Goal: Find specific page/section: Find specific page/section

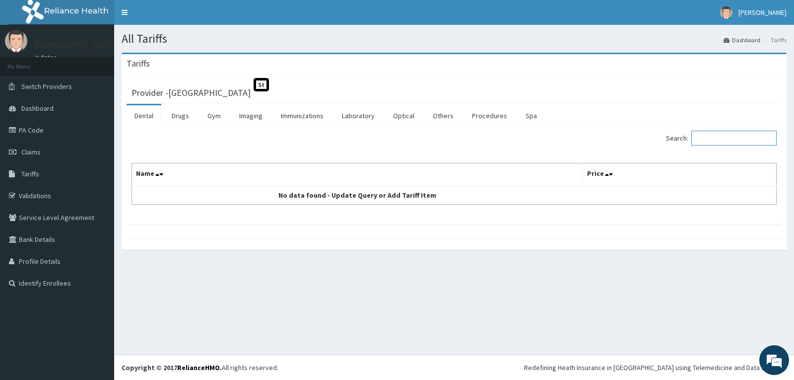
click at [736, 140] on input "Search:" at bounding box center [733, 137] width 85 height 15
click at [359, 120] on link "Laboratory" at bounding box center [358, 115] width 49 height 21
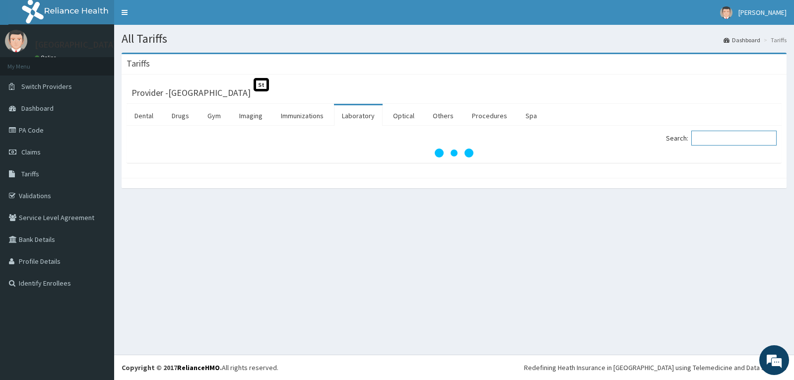
drag, startPoint x: 723, startPoint y: 139, endPoint x: 683, endPoint y: 119, distance: 44.4
click at [712, 132] on input "Search:" at bounding box center [733, 137] width 85 height 15
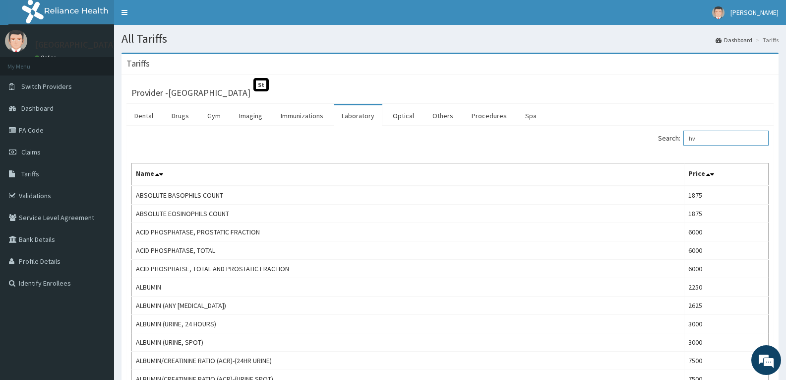
type input "h"
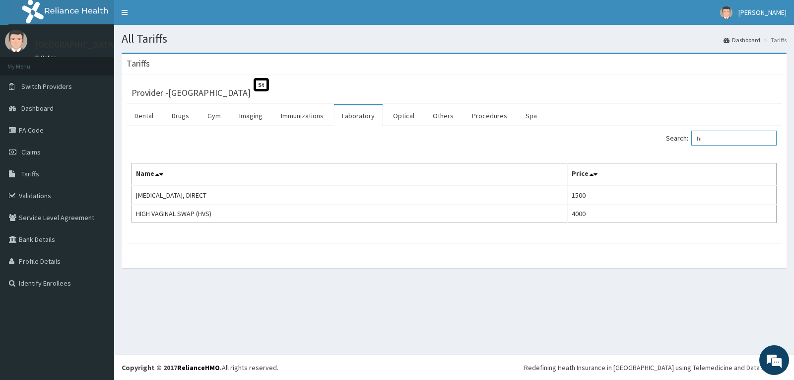
type input "h"
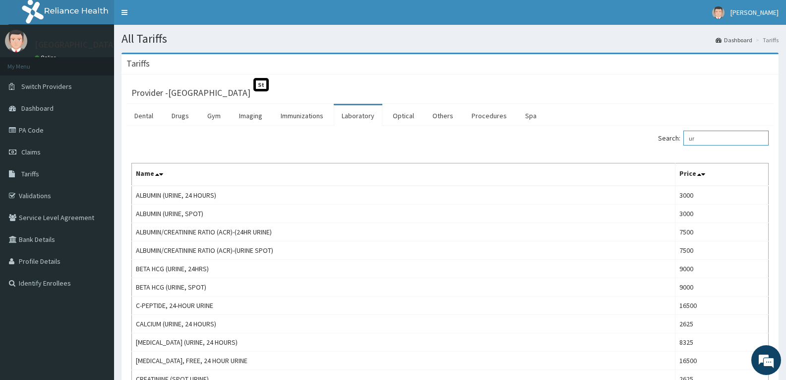
type input "u"
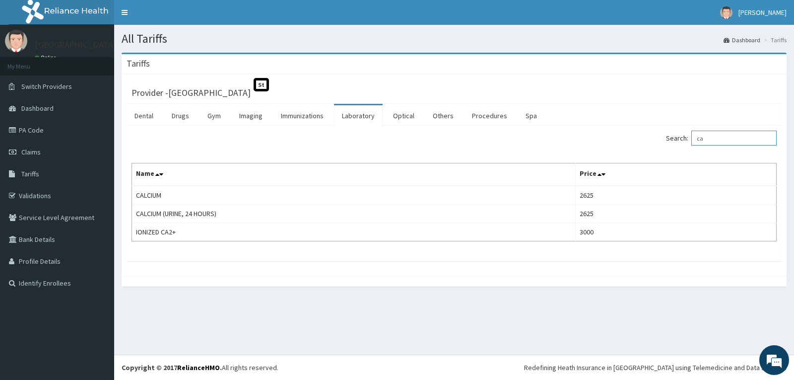
type input "c"
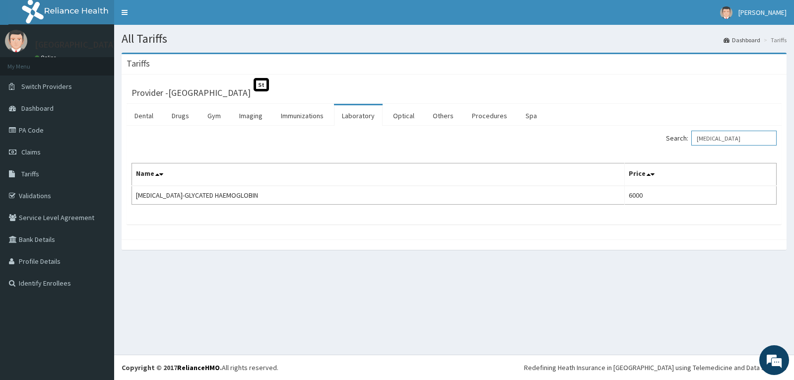
type input "[MEDICAL_DATA]"
